Goal: Information Seeking & Learning: Stay updated

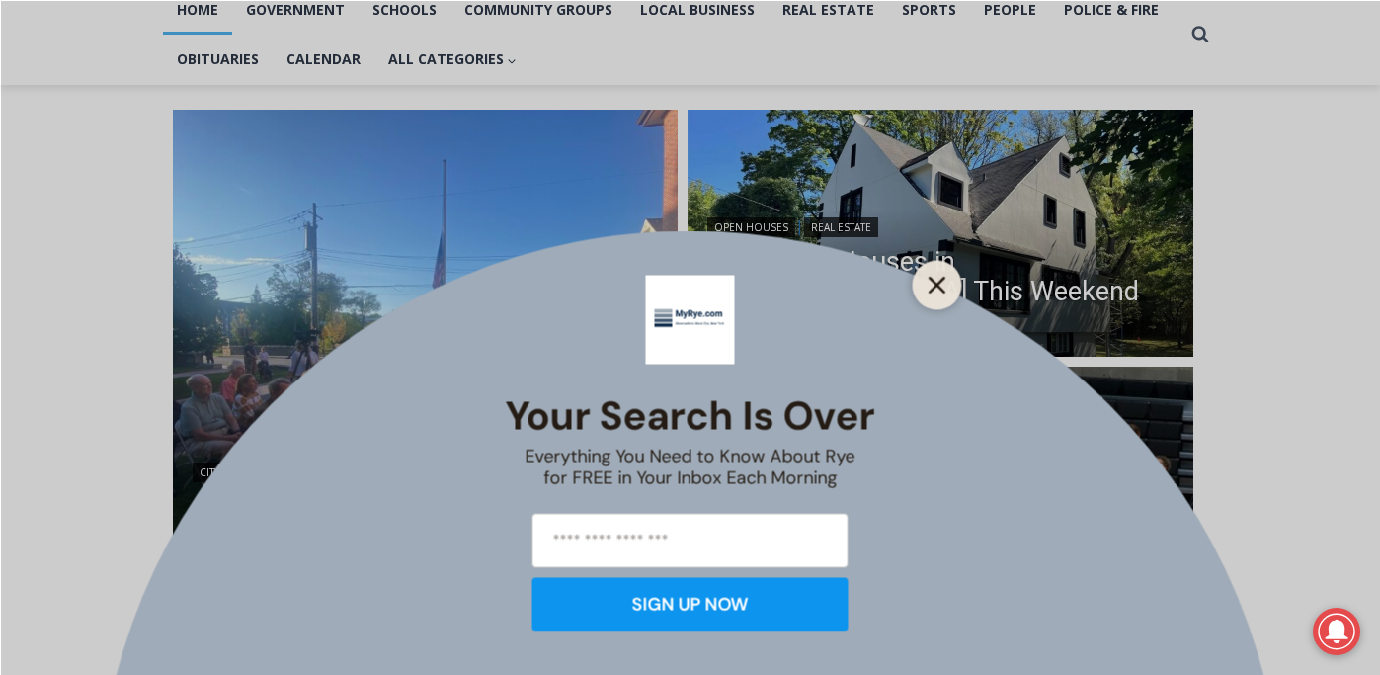
click at [938, 284] on line "Close" at bounding box center [937, 285] width 14 height 14
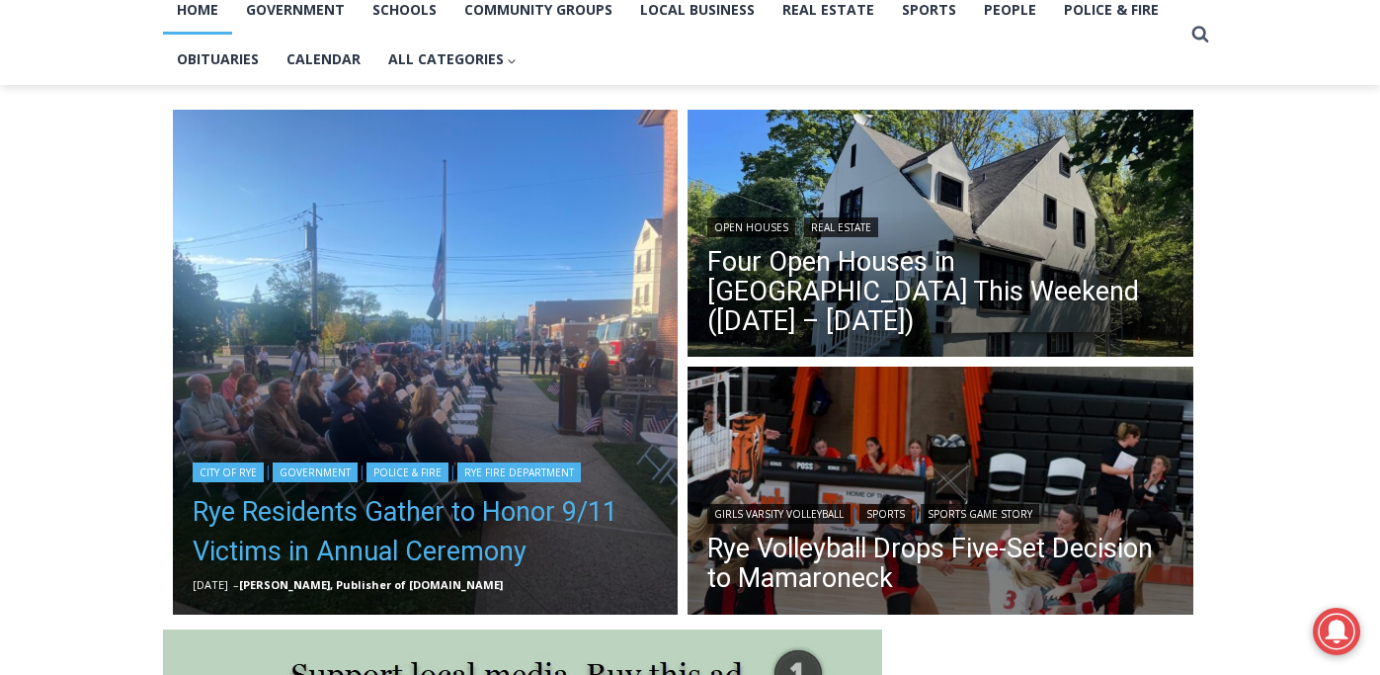
click at [542, 494] on link "Rye Residents Gather to Honor 9/11 Victims in Annual Ceremony" at bounding box center [426, 531] width 466 height 79
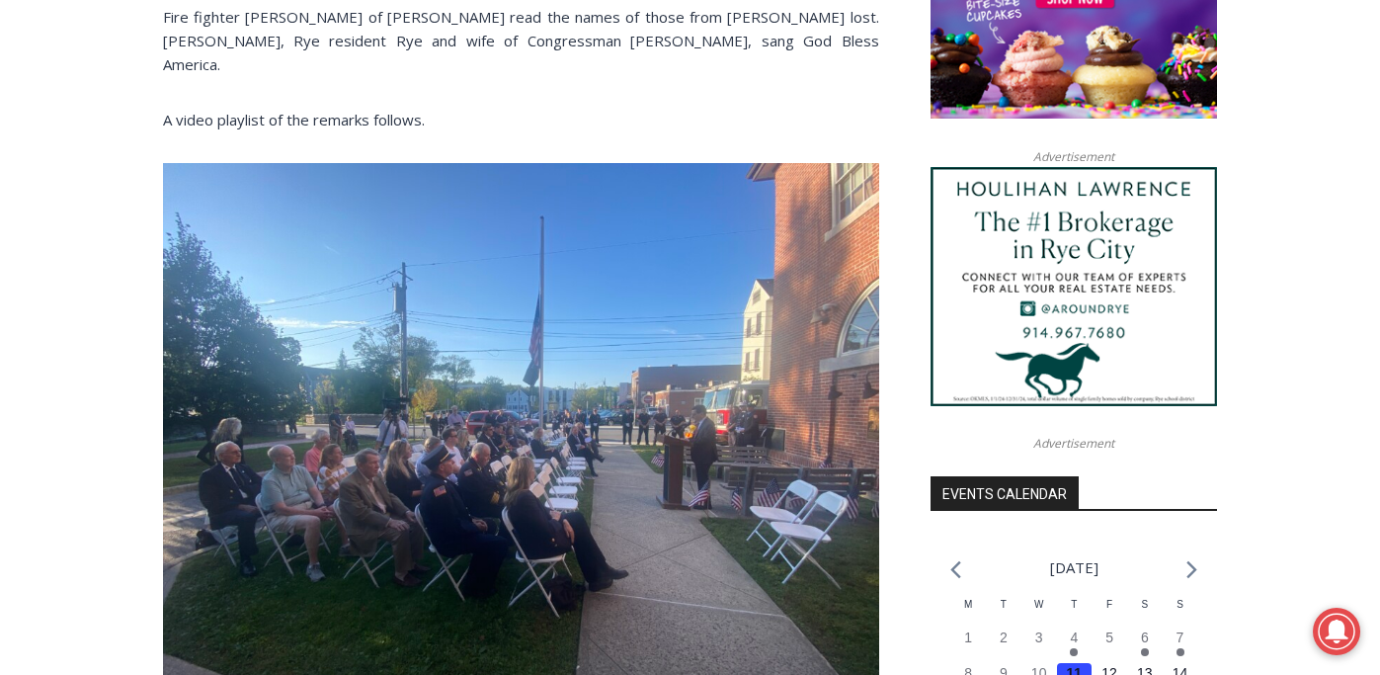
scroll to position [1733, 0]
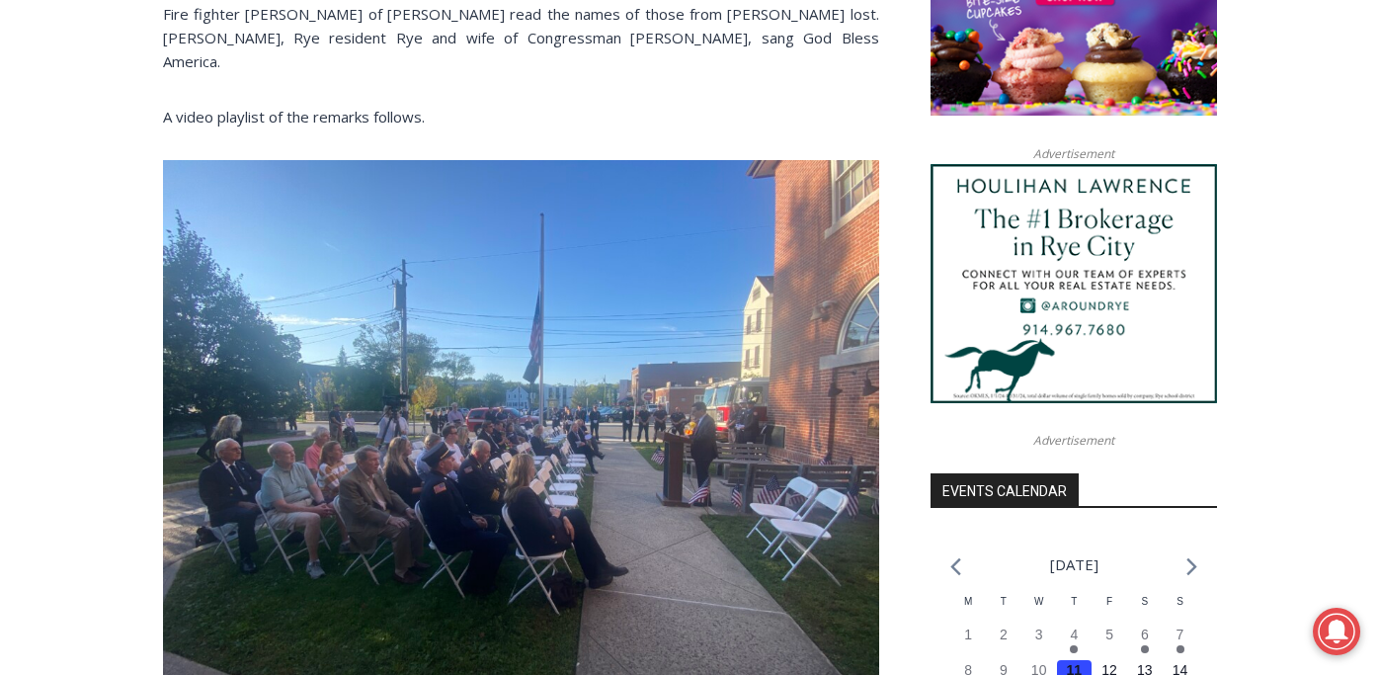
click at [347, 467] on img at bounding box center [521, 429] width 716 height 538
click at [384, 459] on img at bounding box center [521, 429] width 716 height 538
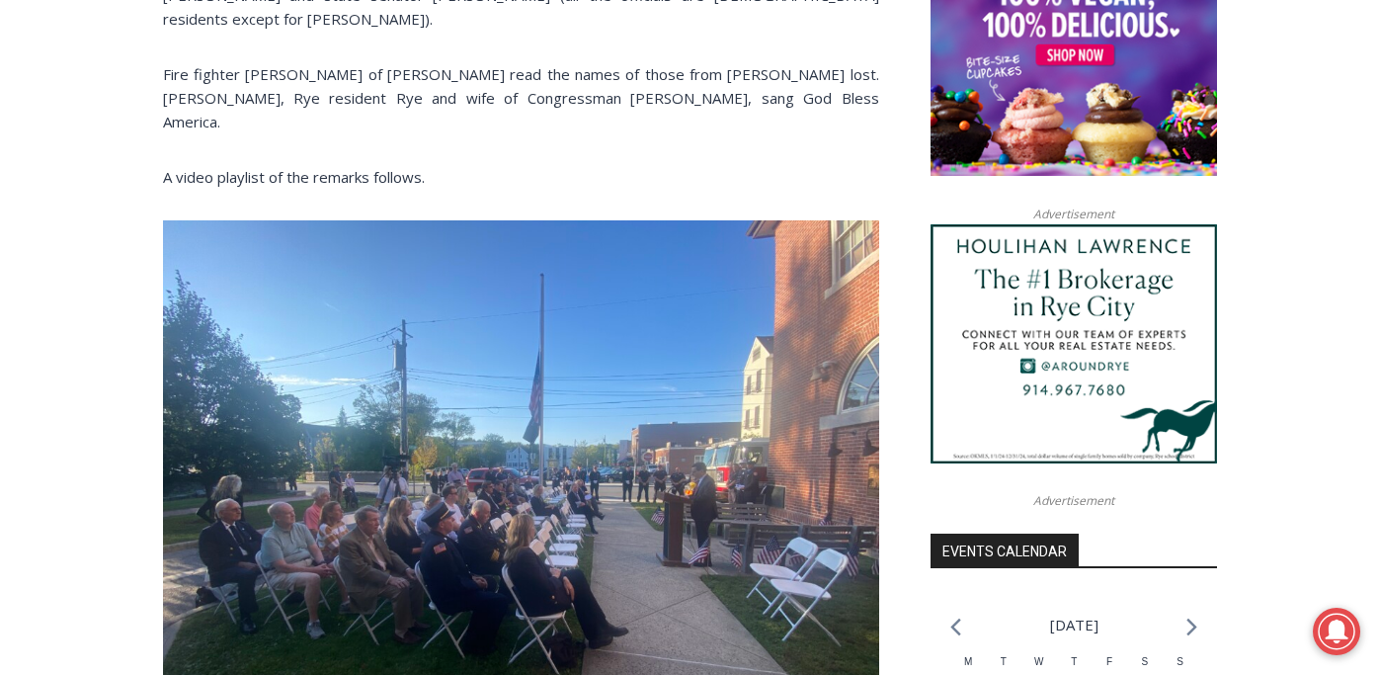
scroll to position [1666, 0]
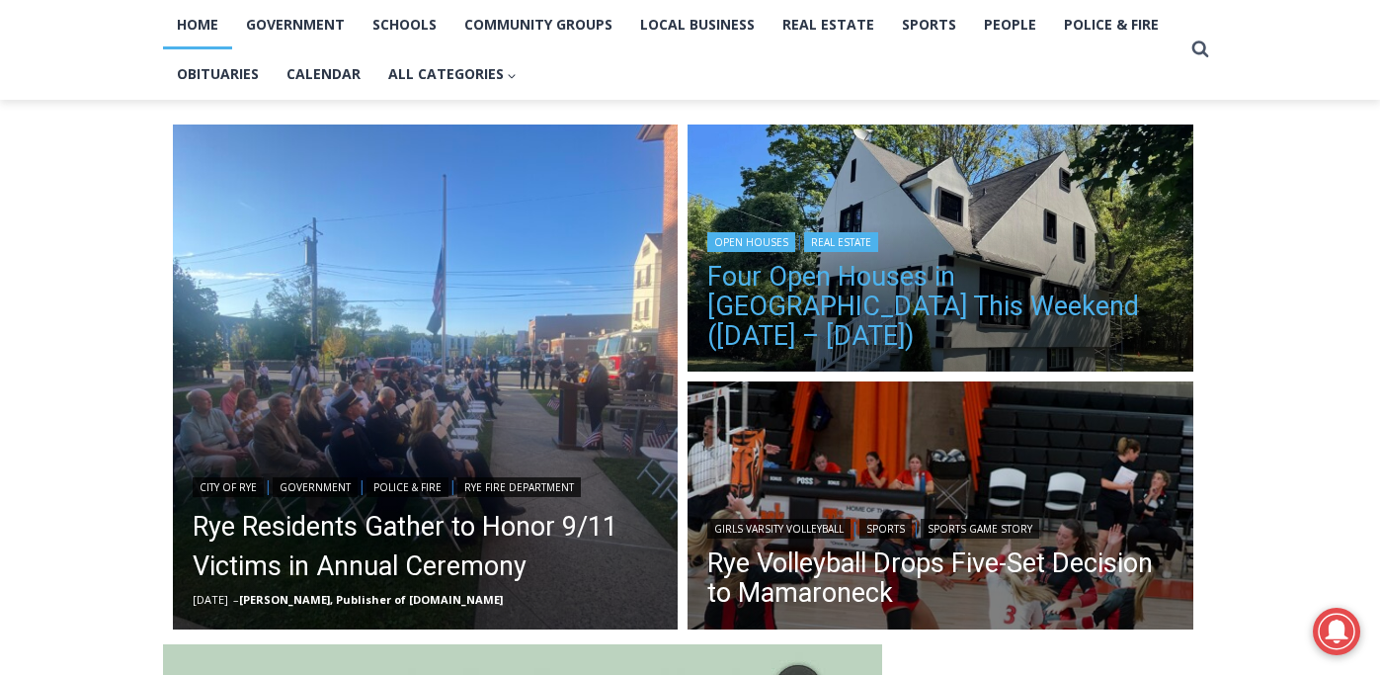
click at [884, 316] on link "Four Open Houses in [GEOGRAPHIC_DATA] This Weekend ([DATE] – [DATE])" at bounding box center [941, 306] width 466 height 89
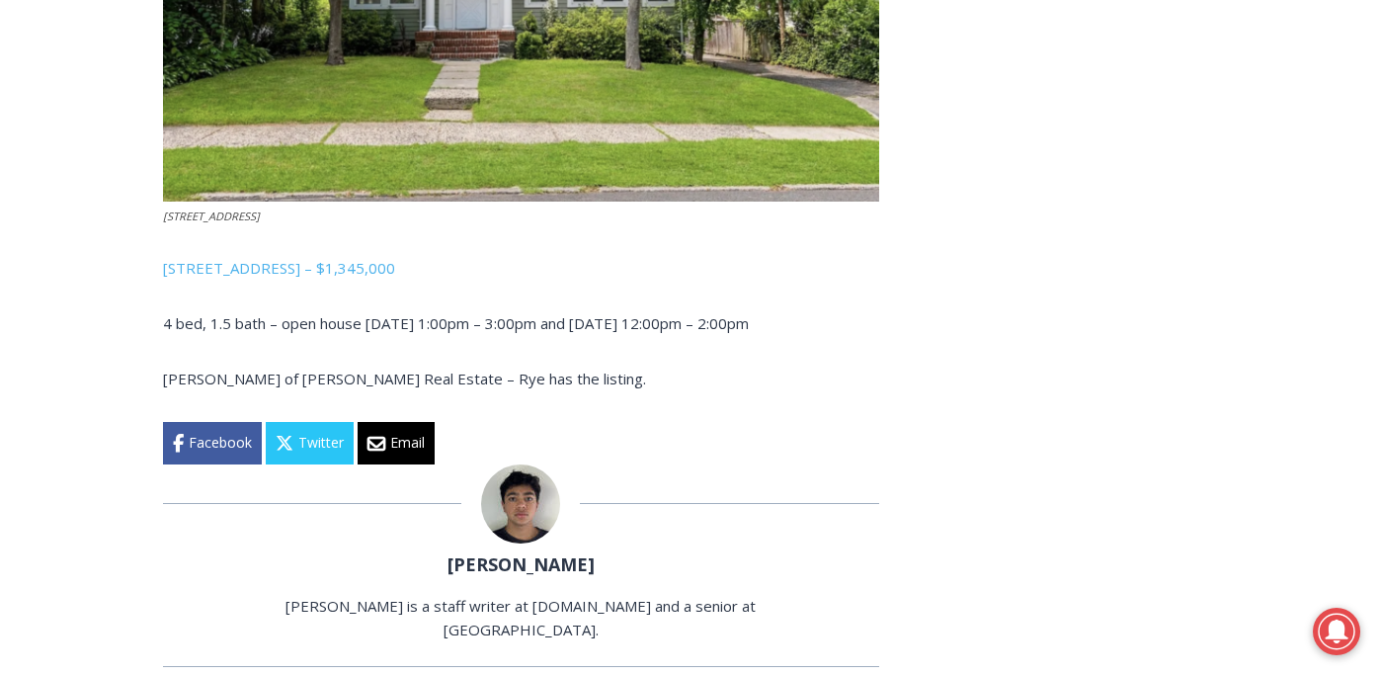
scroll to position [3540, 0]
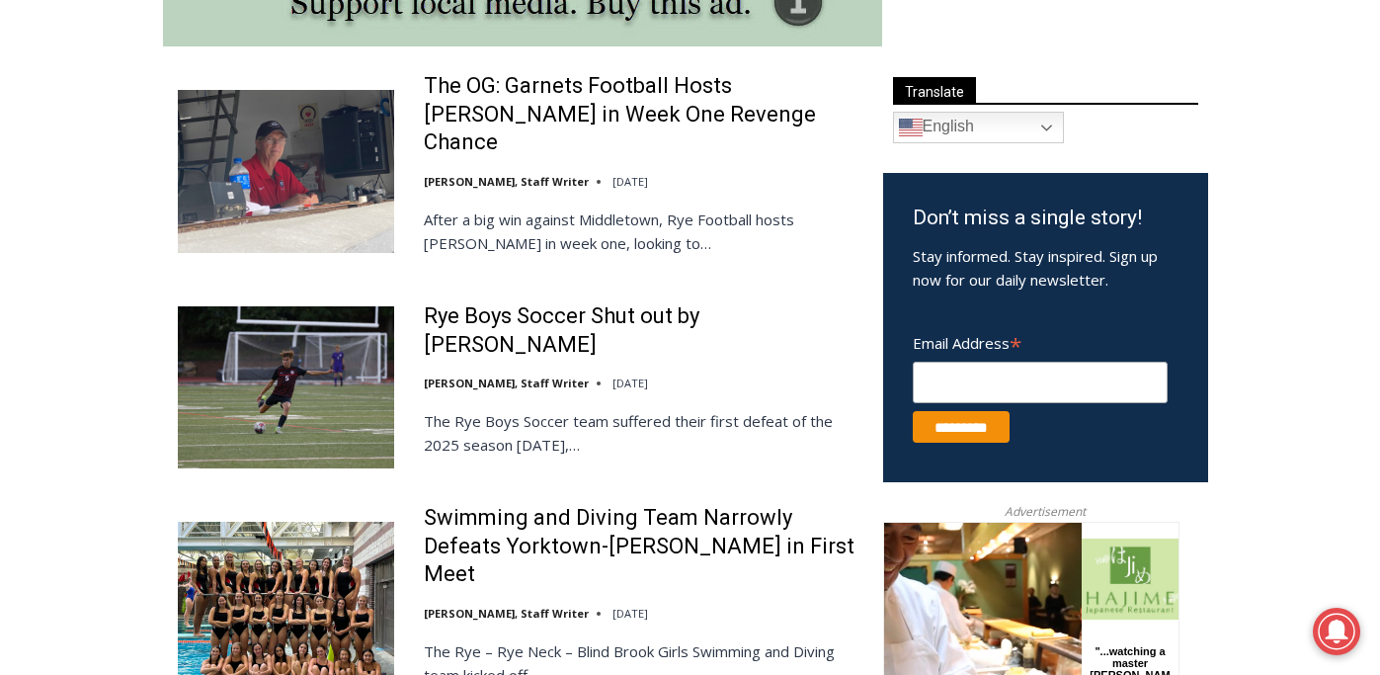
scroll to position [1117, 0]
